Goal: Information Seeking & Learning: Learn about a topic

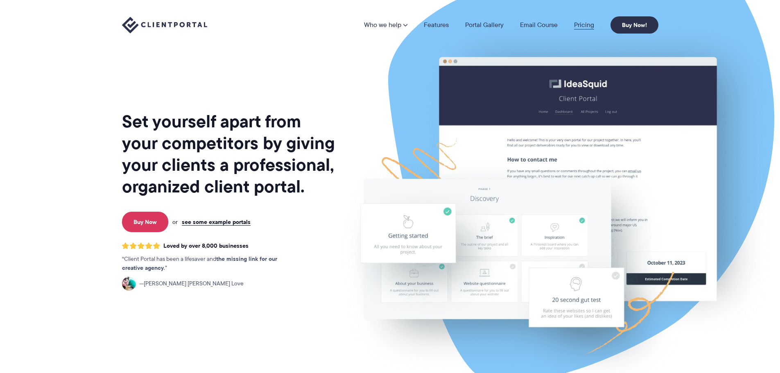
click at [587, 23] on link "Pricing" at bounding box center [584, 25] width 20 height 7
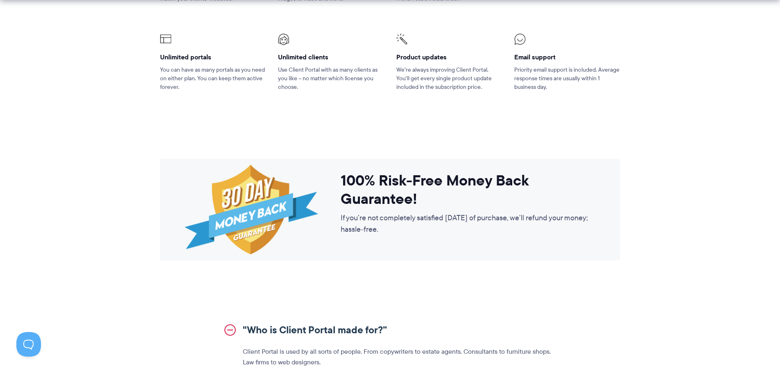
scroll to position [859, 0]
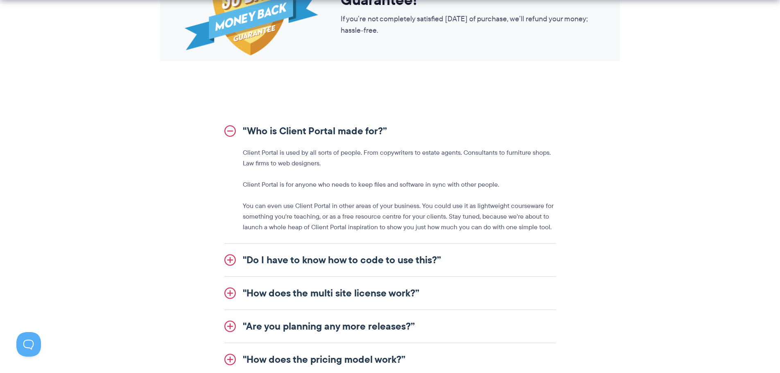
click at [384, 264] on link ""Do I have to know how to code to use this?”" at bounding box center [389, 259] width 331 height 33
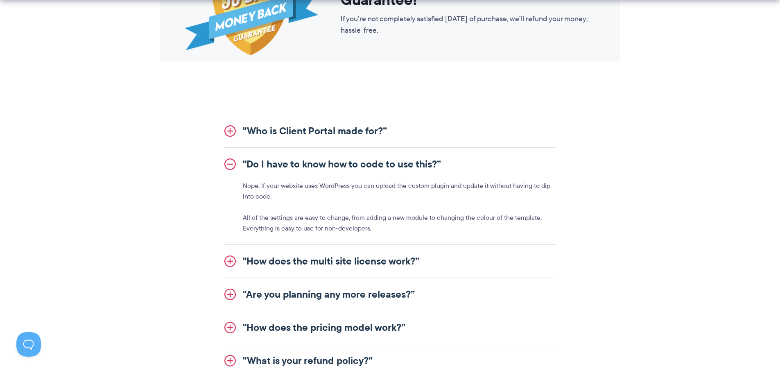
click at [241, 160] on link ""Do I have to know how to code to use this?”" at bounding box center [389, 164] width 331 height 33
click at [231, 160] on link ""Do I have to know how to code to use this?”" at bounding box center [389, 164] width 331 height 33
click at [228, 154] on link ""Do I have to know how to code to use this?”" at bounding box center [389, 164] width 331 height 33
click at [231, 162] on link ""Do I have to know how to code to use this?”" at bounding box center [389, 164] width 331 height 33
